Goal: Check status: Check status

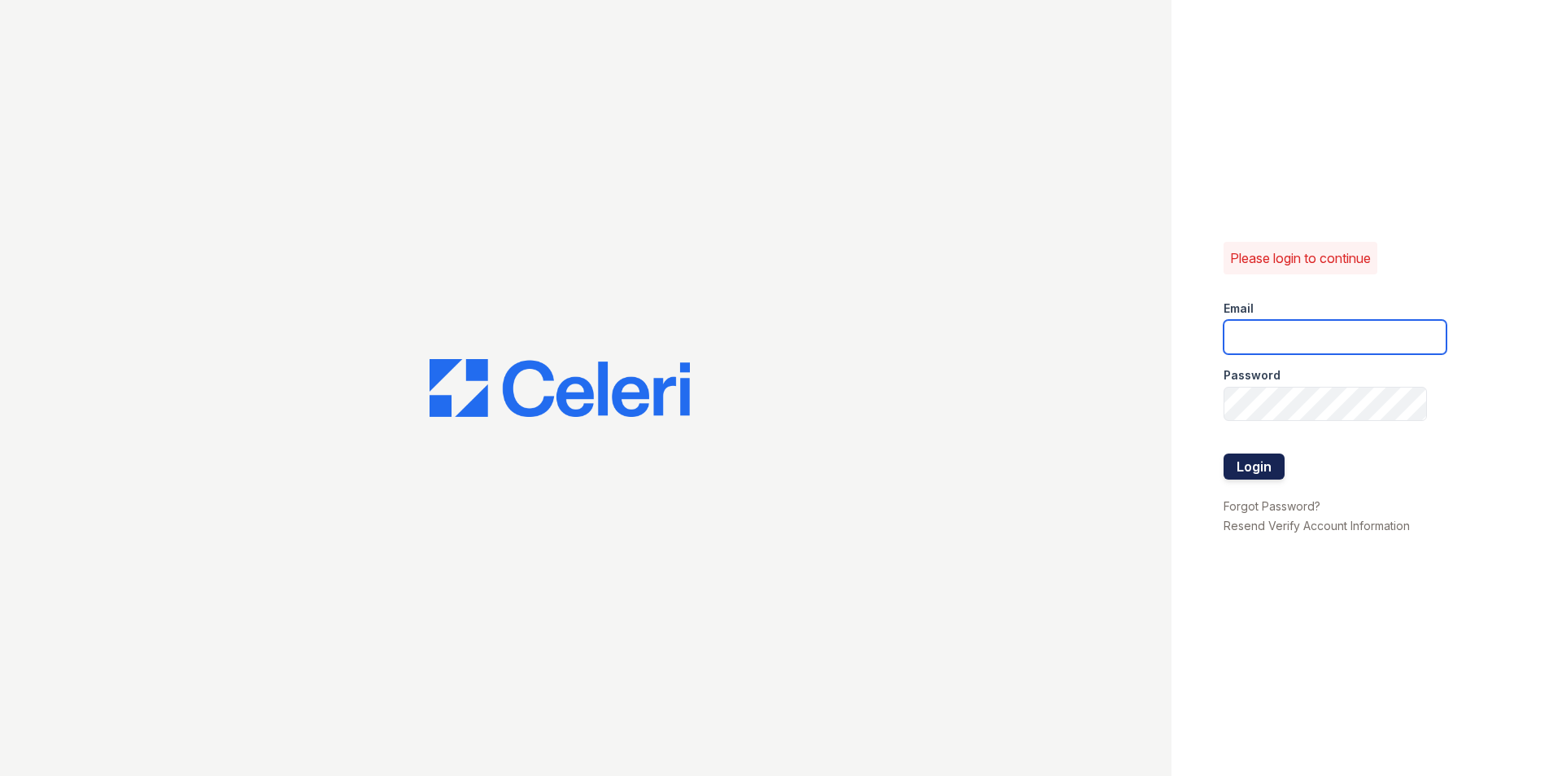
type input "[EMAIL_ADDRESS][DOMAIN_NAME]"
click at [1269, 466] on button "Login" at bounding box center [1254, 466] width 61 height 26
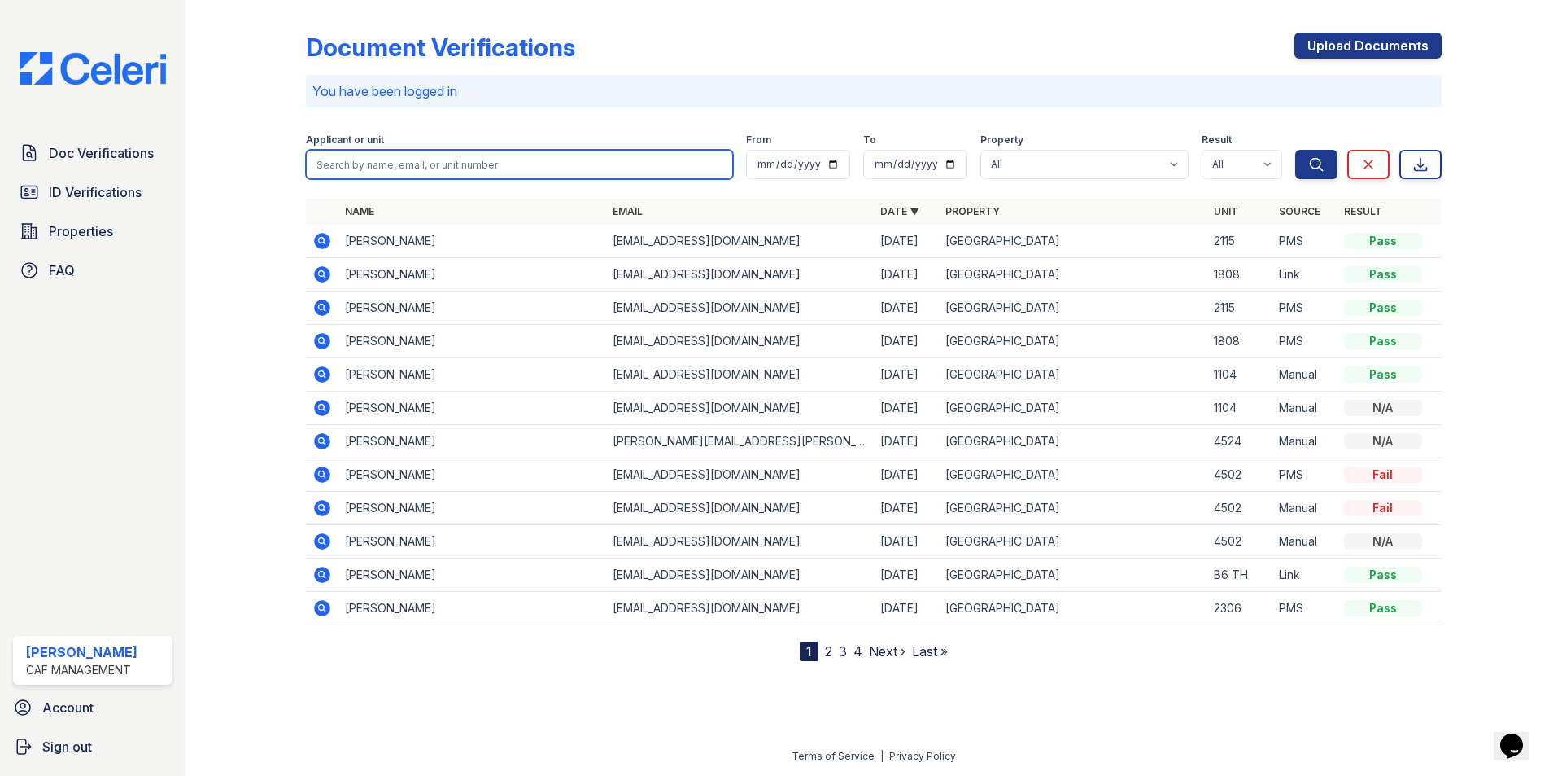
click at [353, 163] on input "search" at bounding box center [519, 164] width 427 height 29
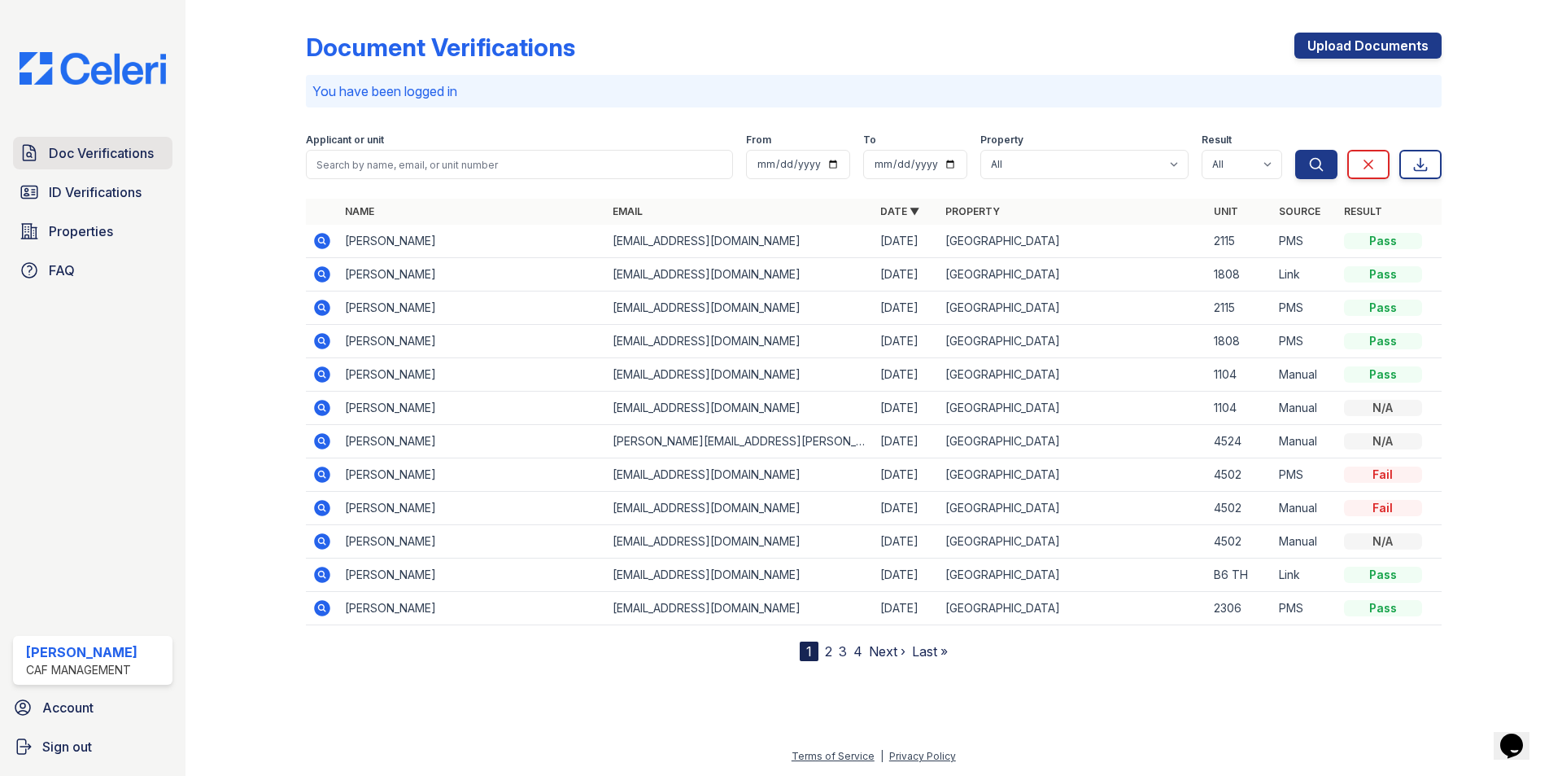
click at [96, 159] on span "Doc Verifications" at bounding box center [101, 153] width 105 height 20
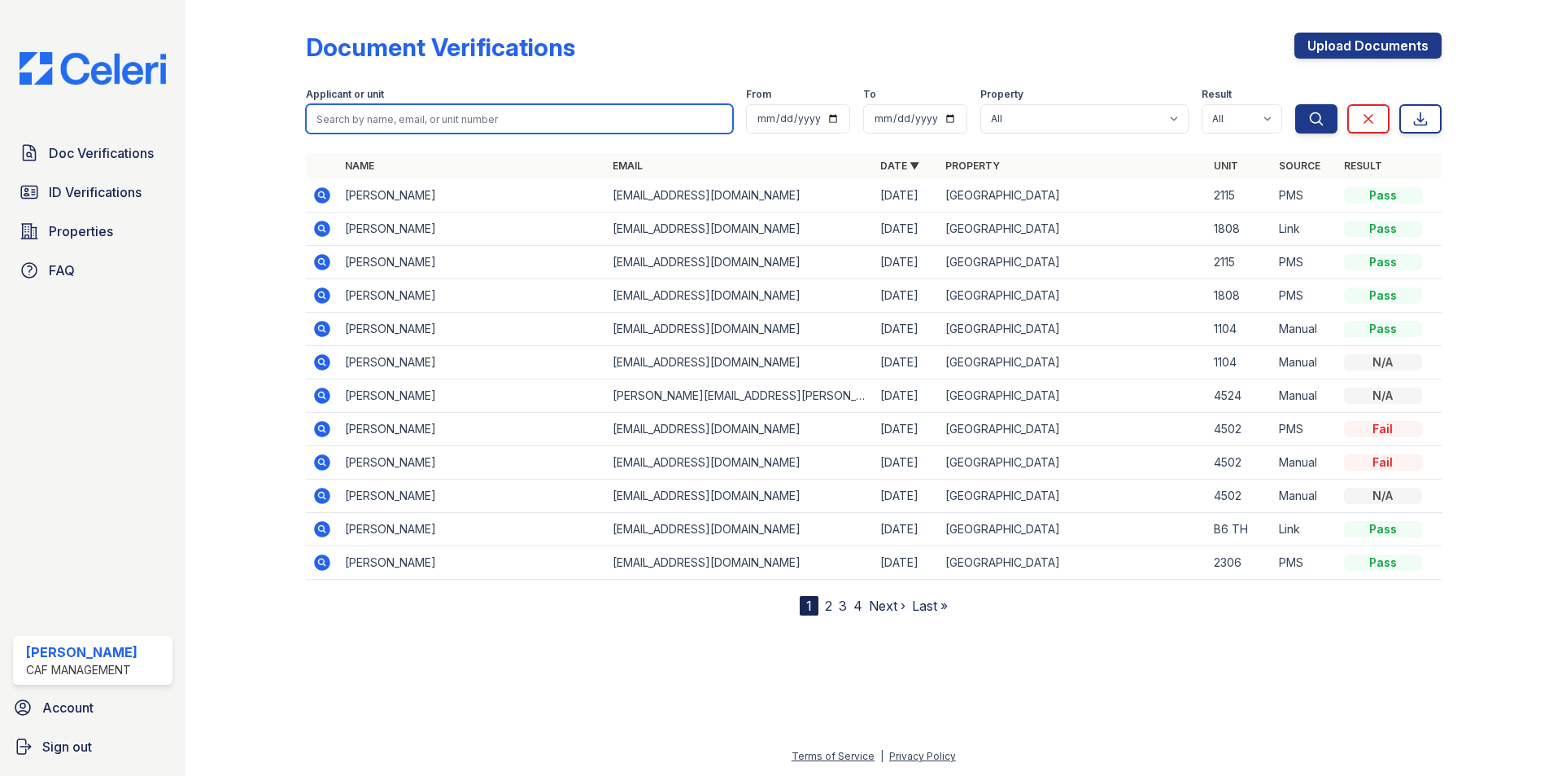
click at [369, 119] on input "search" at bounding box center [519, 118] width 427 height 29
type input "[PERSON_NAME]"
click at [1295, 104] on button "Search" at bounding box center [1316, 118] width 42 height 29
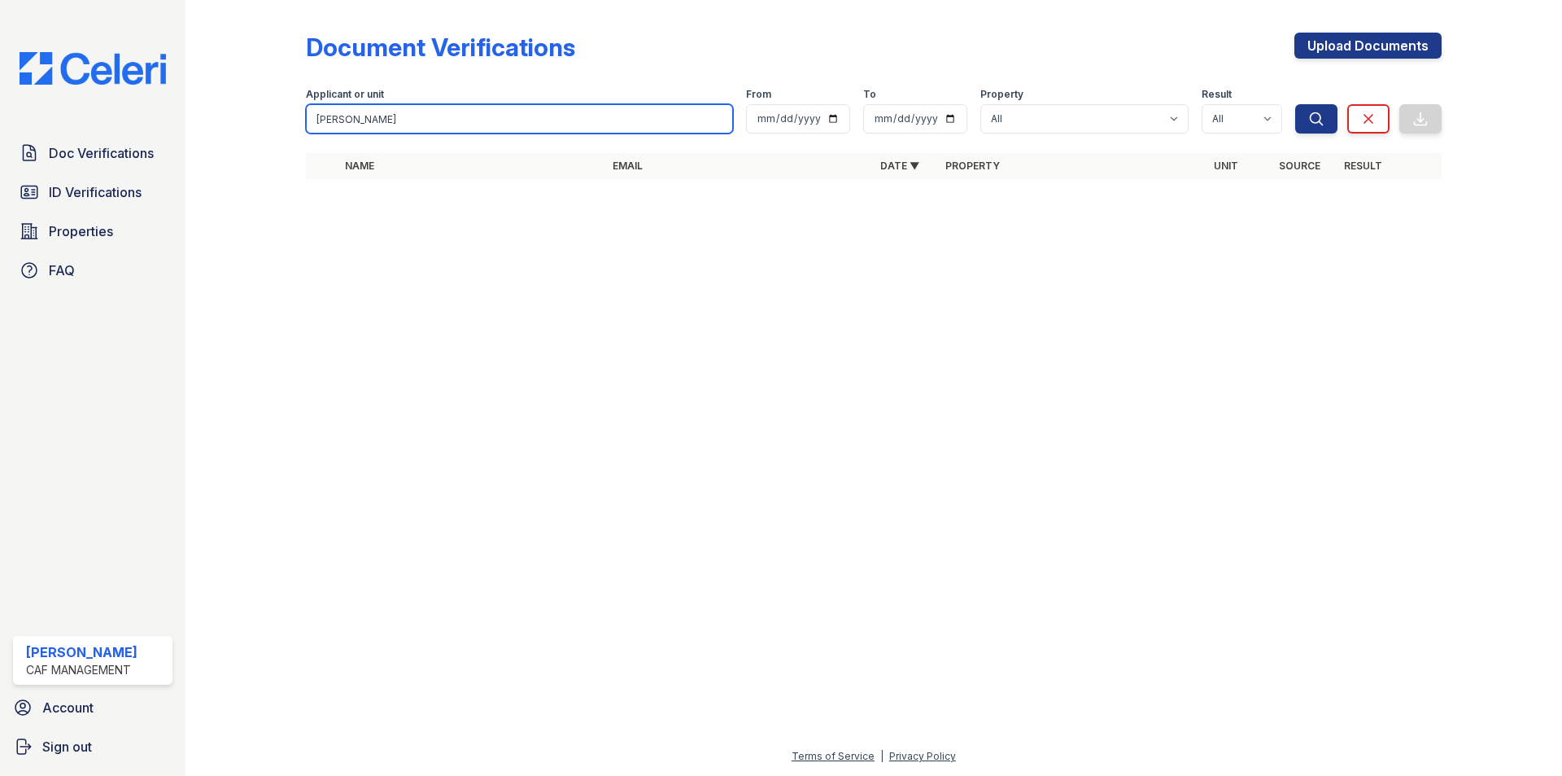
click at [369, 119] on input "[PERSON_NAME]" at bounding box center [519, 118] width 427 height 29
type input "L"
type input "[PERSON_NAME]"
click at [1295, 104] on button "Search" at bounding box center [1316, 118] width 42 height 29
drag, startPoint x: 370, startPoint y: 118, endPoint x: 240, endPoint y: 114, distance: 130.3
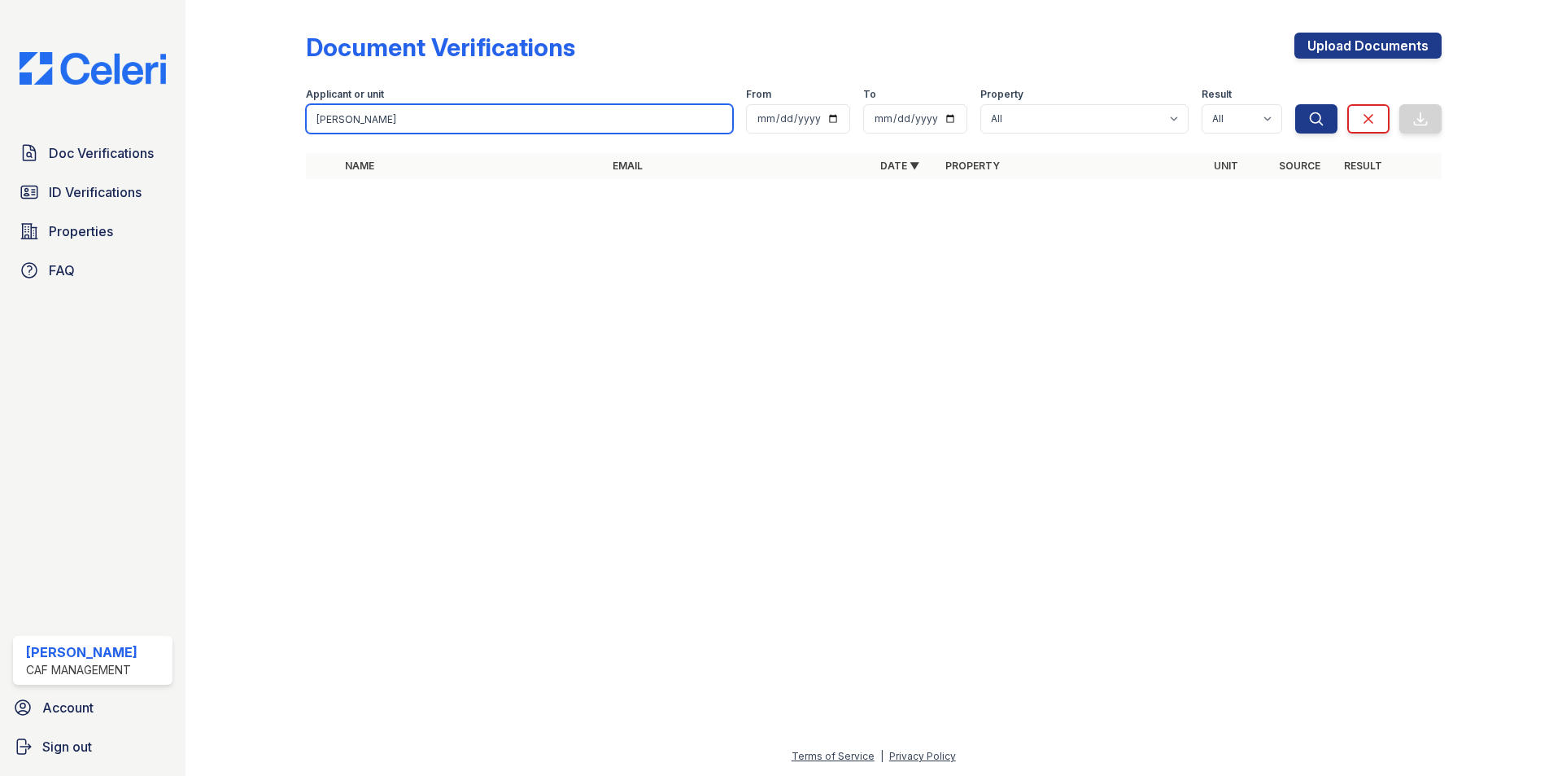
click at [240, 114] on div "Document Verifications Upload Documents Filter Applicant or unit Guerrero From …" at bounding box center [874, 110] width 1325 height 221
